Goal: Task Accomplishment & Management: Complete application form

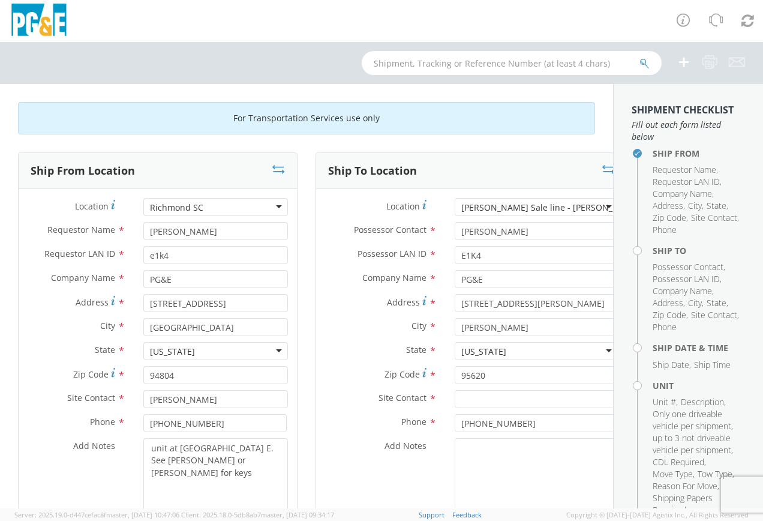
scroll to position [60, 0]
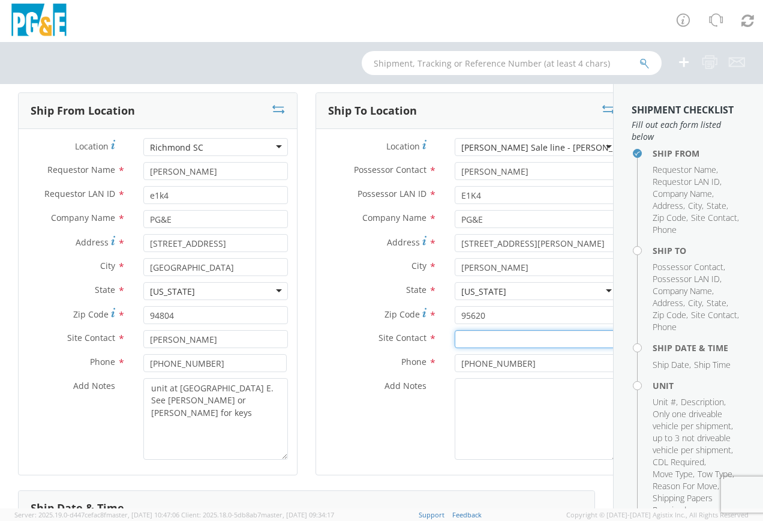
click at [459, 338] on input "text" at bounding box center [536, 339] width 163 height 18
type input "[PERSON_NAME]"
click at [396, 443] on div "Add Notes *" at bounding box center [471, 419] width 311 height 82
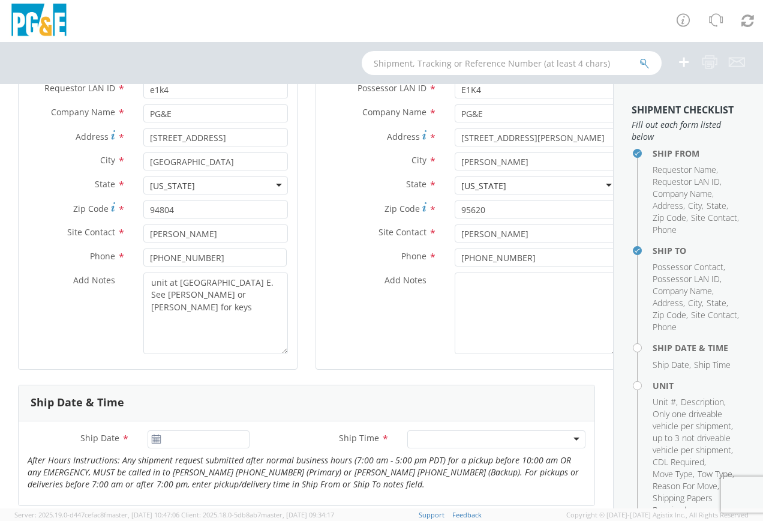
scroll to position [180, 0]
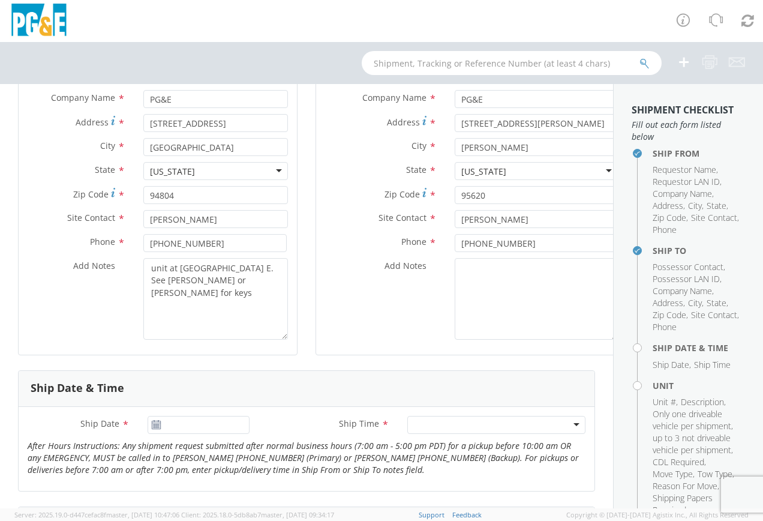
click at [154, 426] on use at bounding box center [156, 424] width 8 height 8
click at [192, 424] on input "[DATE]" at bounding box center [199, 425] width 102 height 18
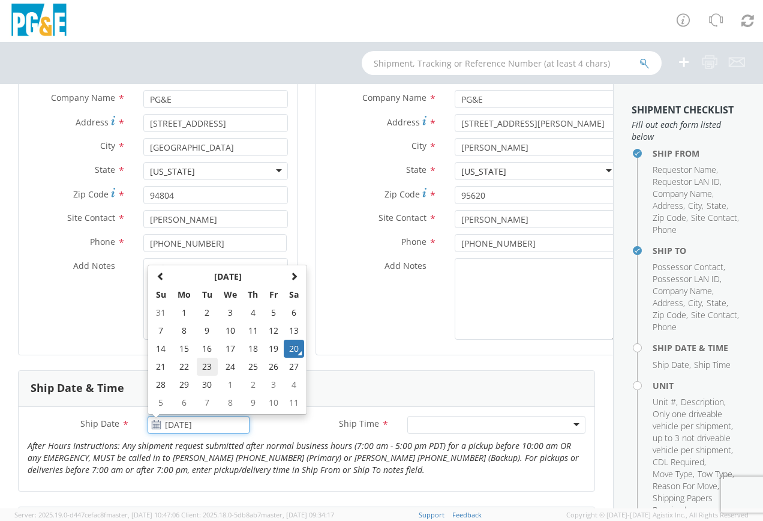
click at [206, 366] on td "23" at bounding box center [207, 366] width 21 height 18
type input "[DATE]"
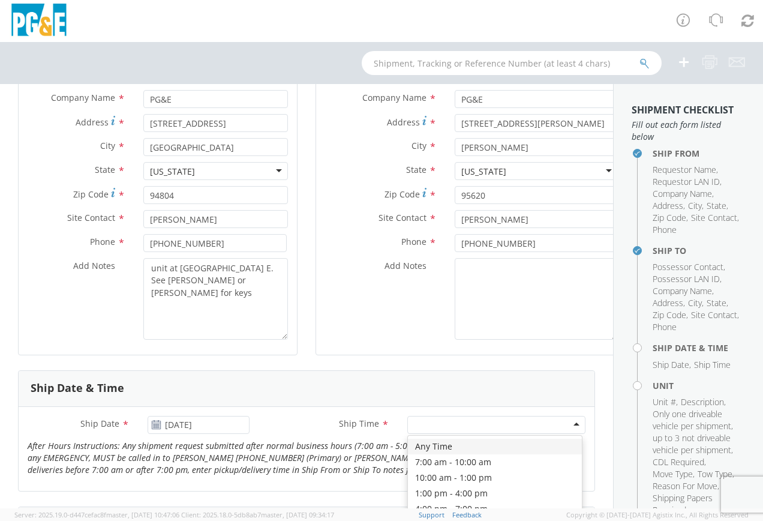
click at [568, 425] on div at bounding box center [496, 425] width 178 height 18
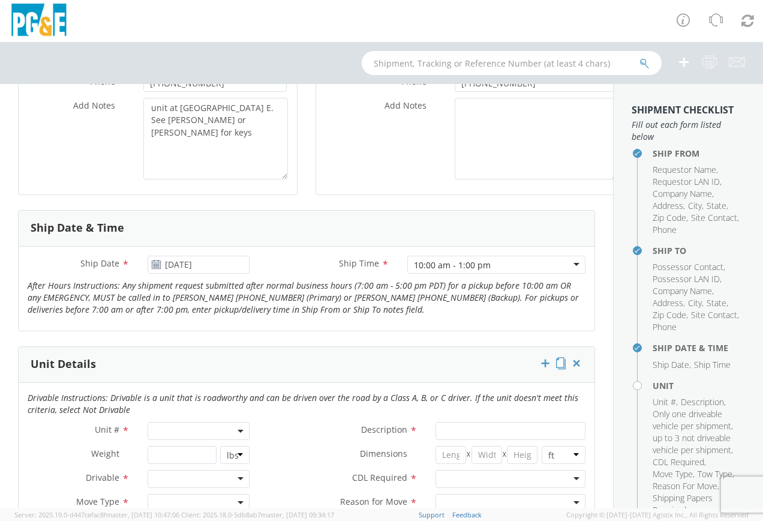
scroll to position [360, 0]
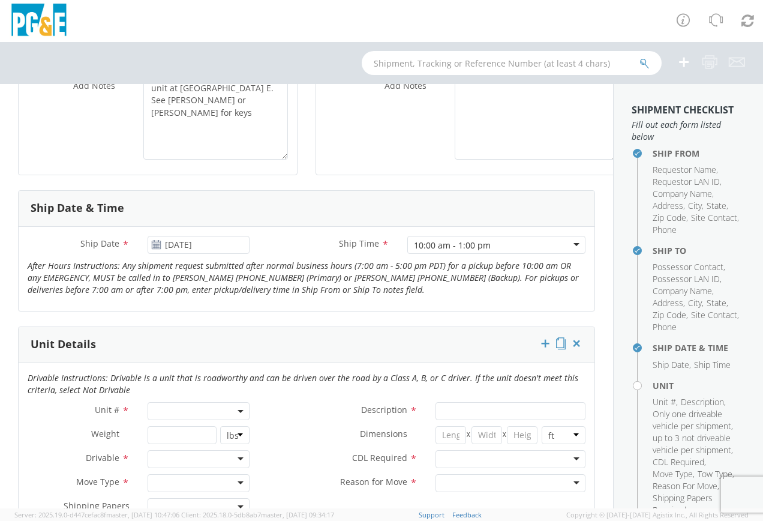
click at [197, 413] on span at bounding box center [199, 411] width 102 height 18
click at [190, 430] on input "search" at bounding box center [198, 431] width 94 height 18
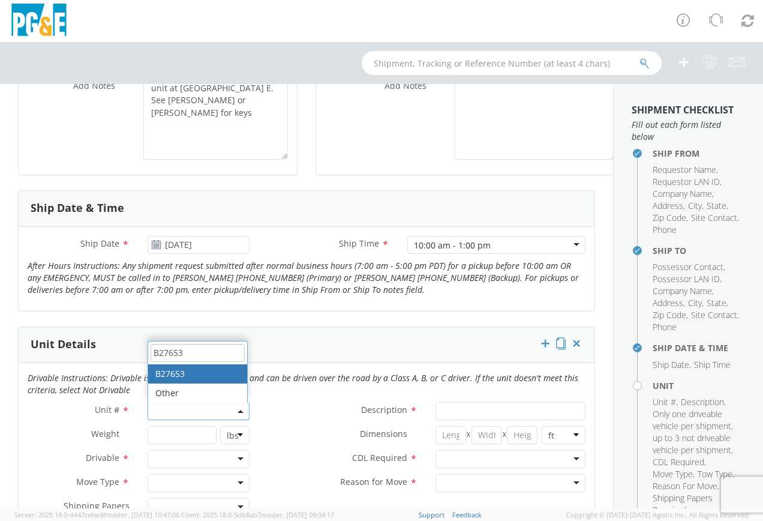
type input "B27653"
type input "PICKUP; 3/4T 4X4"
type input "9500"
select select "B27653"
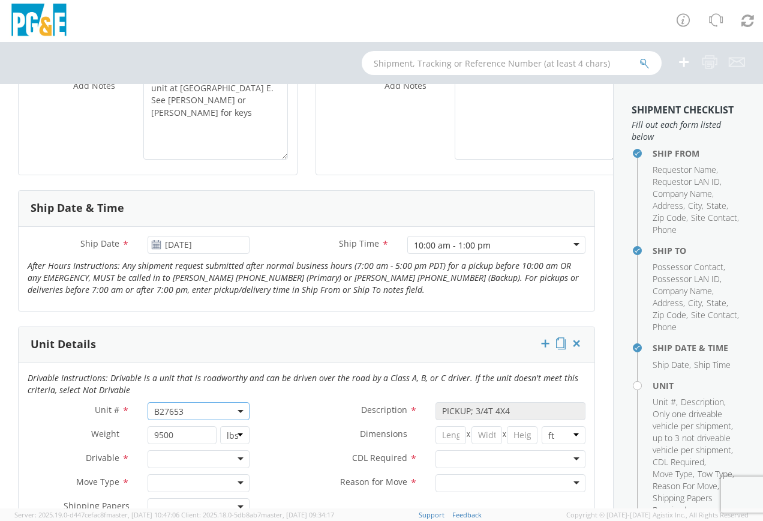
scroll to position [420, 0]
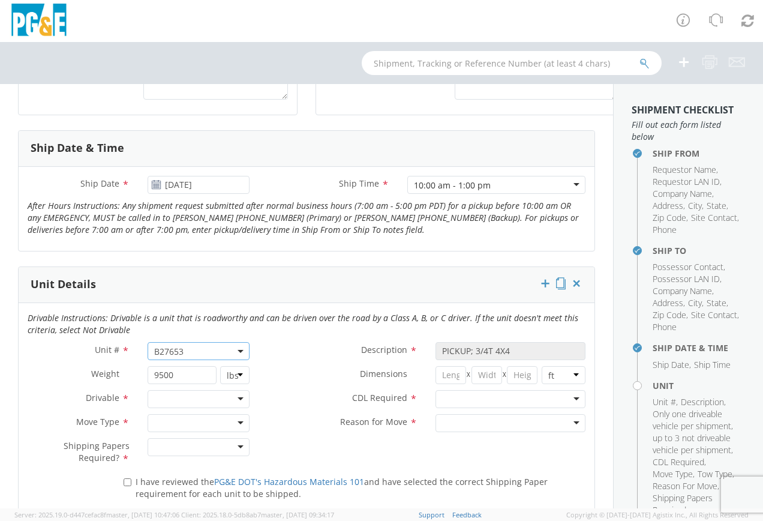
click at [238, 401] on div at bounding box center [199, 399] width 102 height 18
click at [237, 425] on div at bounding box center [199, 423] width 102 height 18
click at [234, 447] on div at bounding box center [199, 447] width 102 height 18
click at [569, 398] on div at bounding box center [510, 399] width 150 height 18
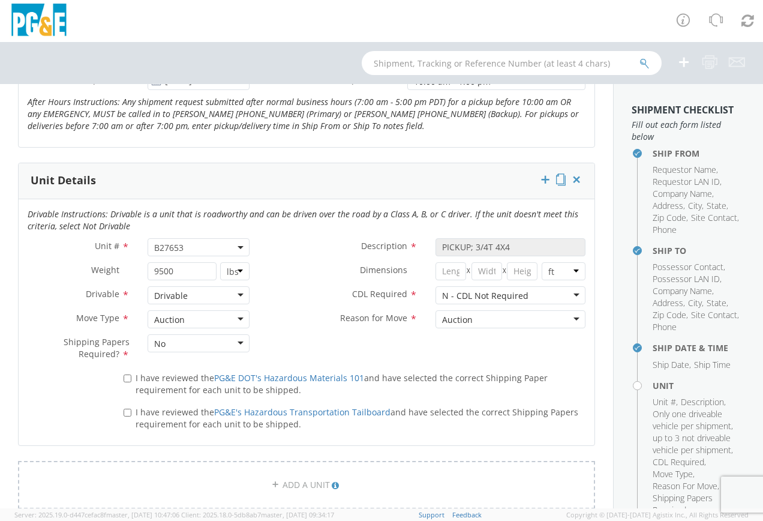
scroll to position [540, 0]
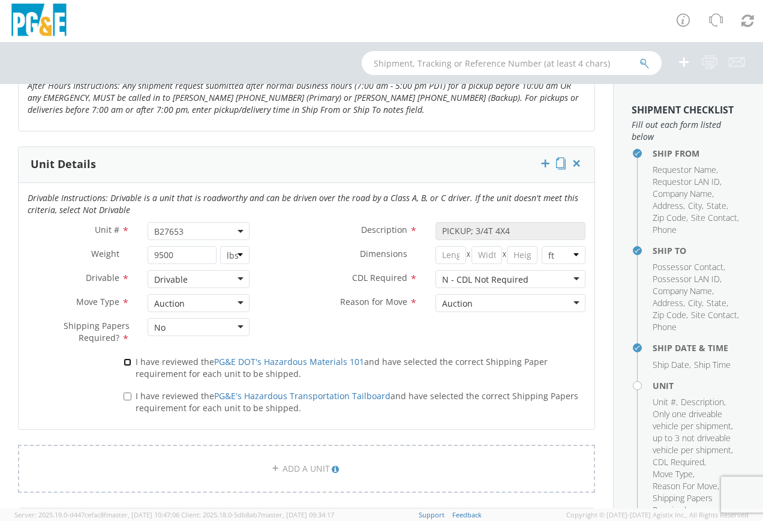
click at [127, 360] on input "I have reviewed the PG&E DOT's Hazardous Materials 101 and have selected the co…" at bounding box center [128, 362] width 8 height 8
checkbox input "true"
click at [127, 396] on input "I have reviewed the PG&E's Hazardous Transportation Tailboard and have selected…" at bounding box center [128, 396] width 8 height 8
checkbox input "true"
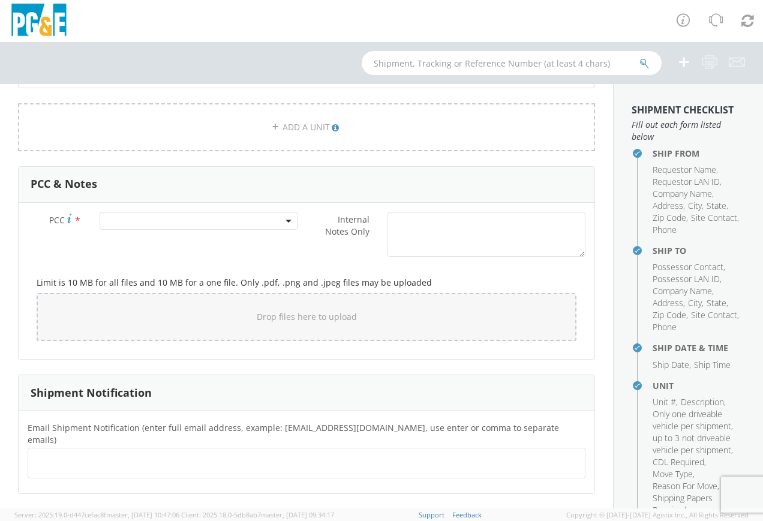
scroll to position [900, 0]
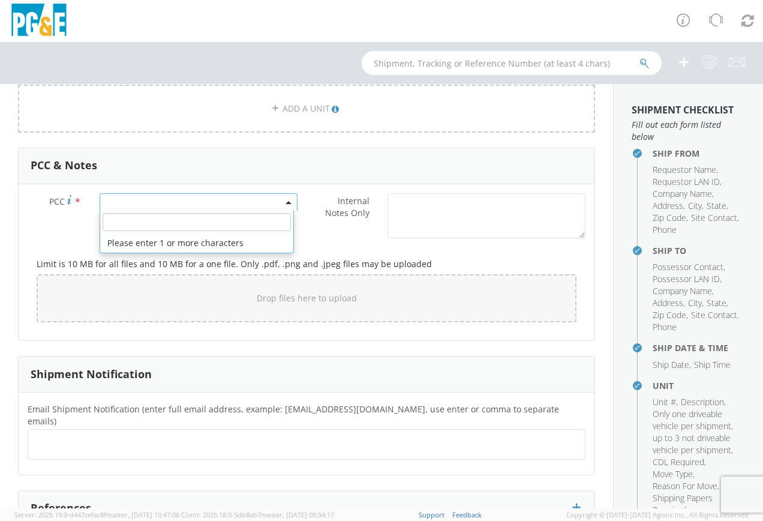
click at [182, 202] on span at bounding box center [199, 202] width 198 height 18
click at [169, 218] on input "number" at bounding box center [197, 222] width 188 height 18
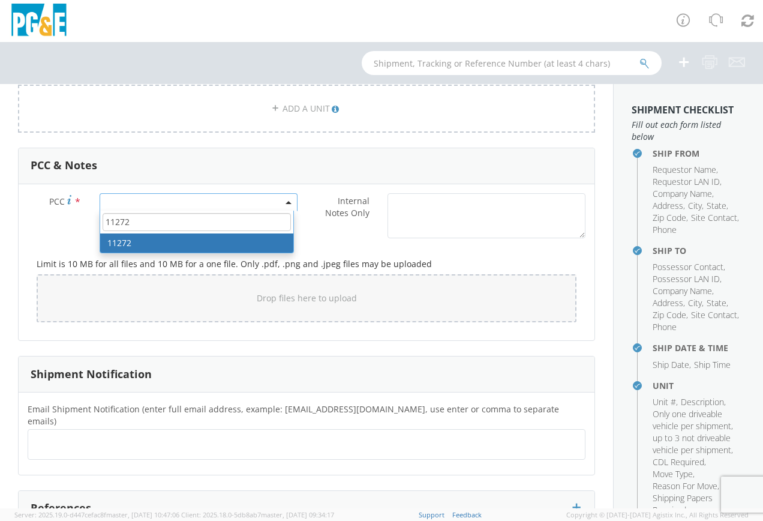
type input "11272"
select select "11272"
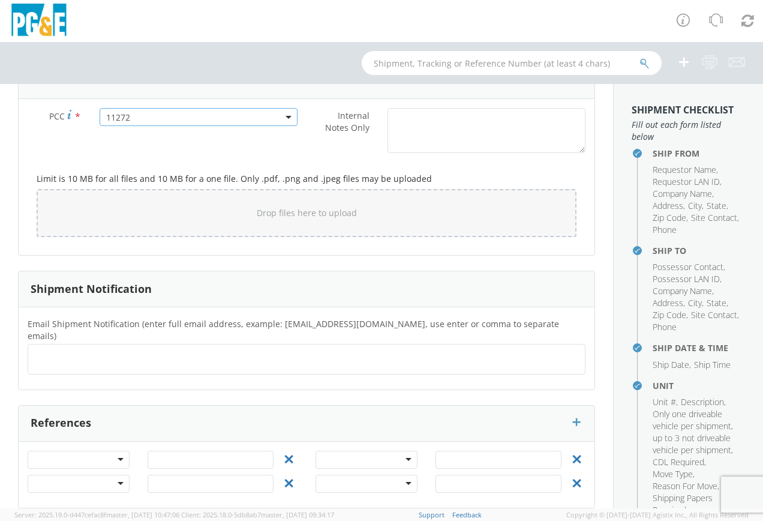
scroll to position [988, 0]
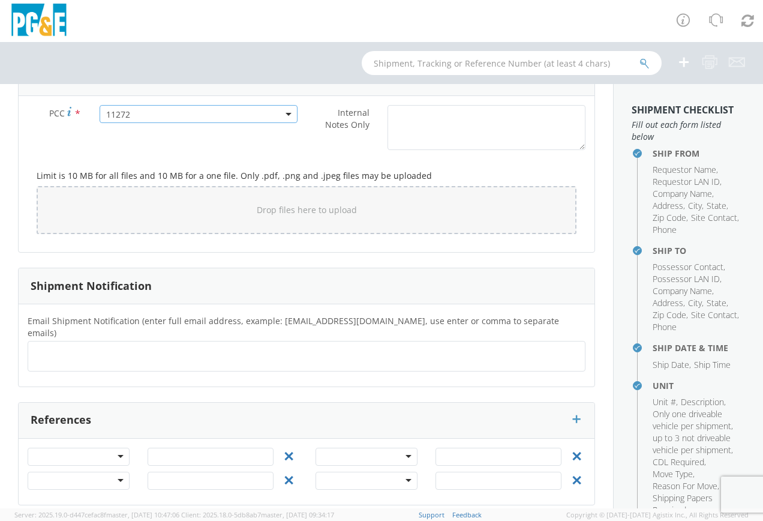
click at [65, 346] on ul at bounding box center [306, 356] width 547 height 20
type input "[EMAIL_ADDRESS][DOMAIN_NAME]"
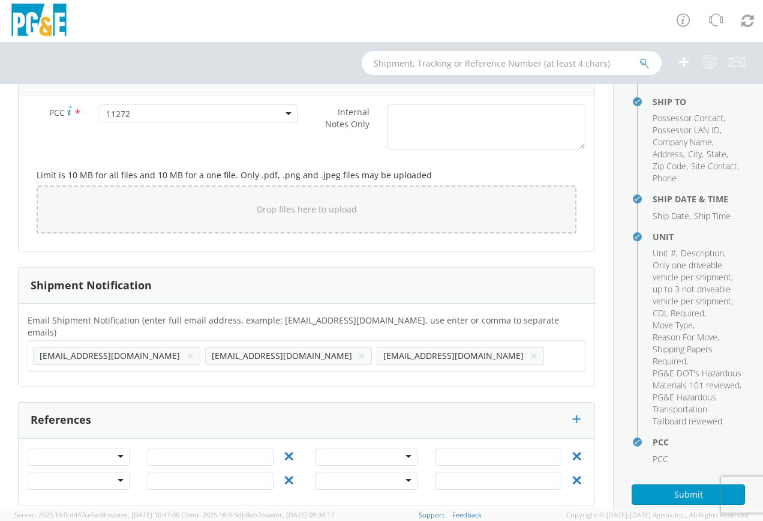
scroll to position [268, 0]
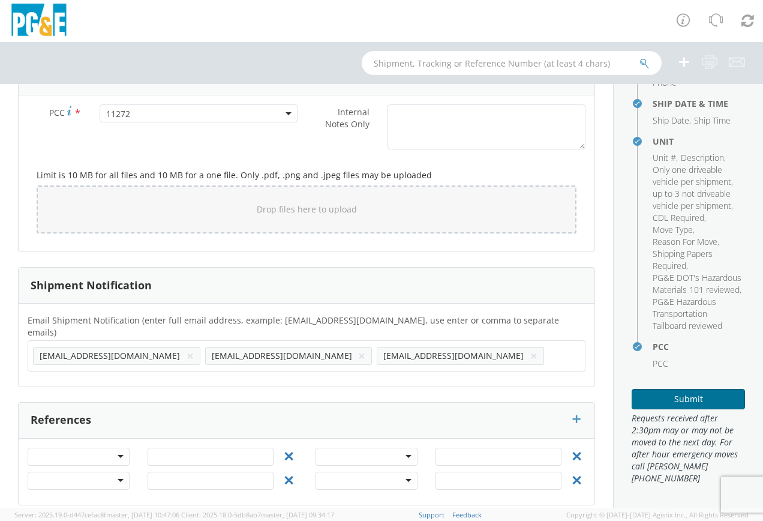
click at [679, 400] on button "Submit" at bounding box center [687, 399] width 113 height 20
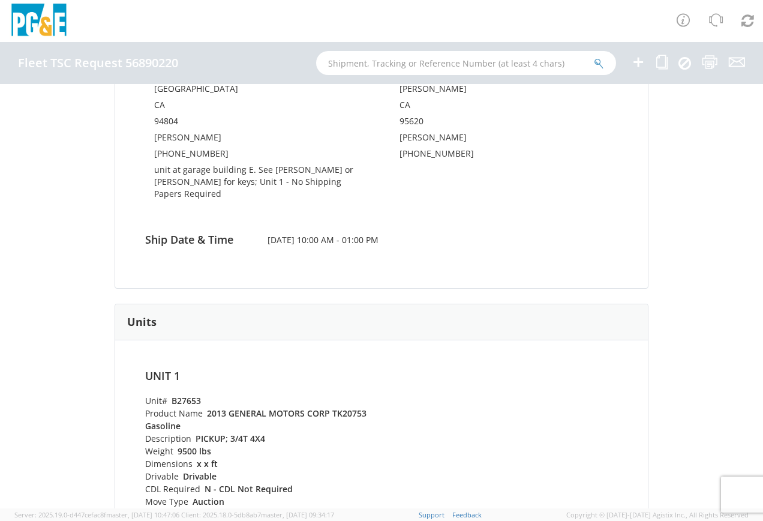
scroll to position [300, 0]
